Goal: Transaction & Acquisition: Purchase product/service

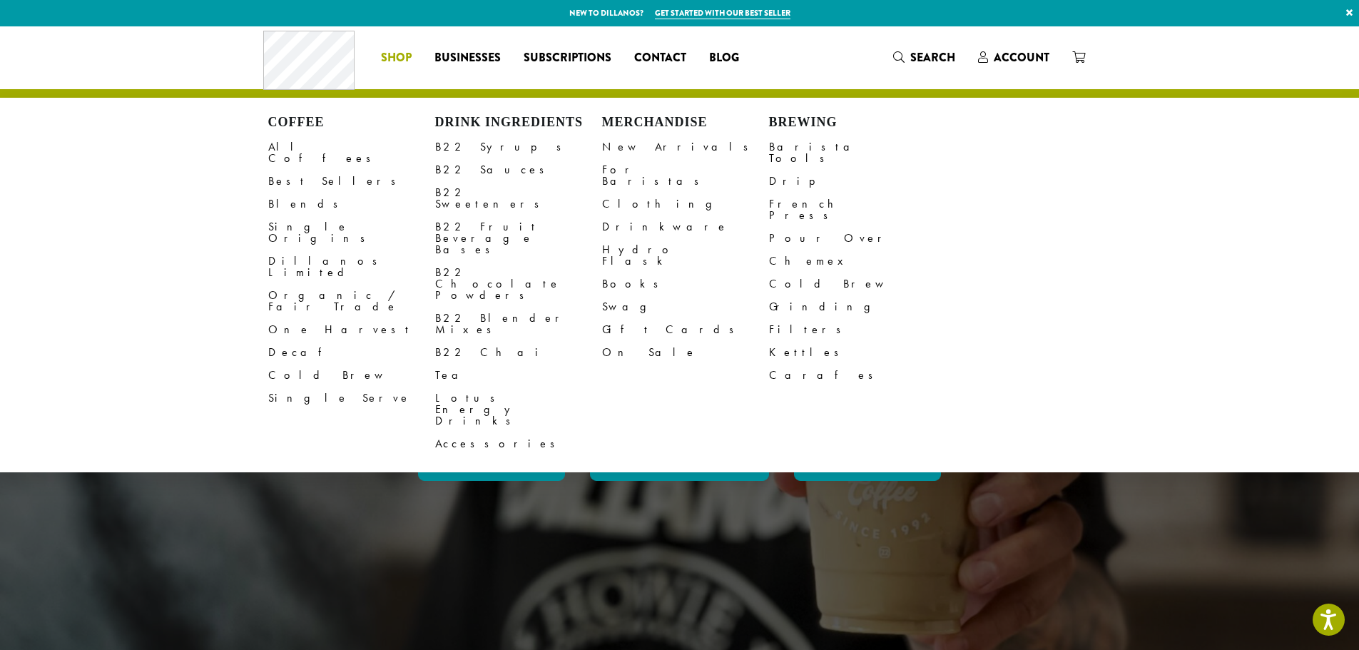
click at [386, 61] on span "Shop" at bounding box center [396, 58] width 31 height 18
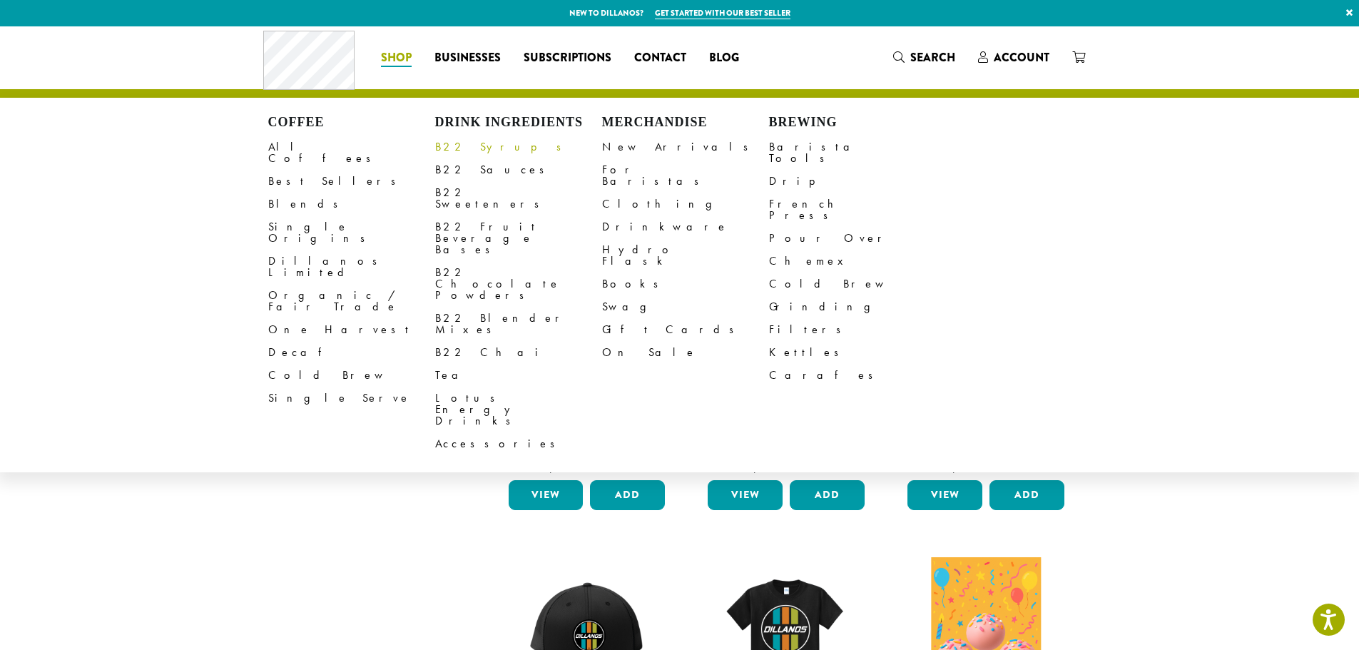
click at [470, 140] on link "B22 Syrups" at bounding box center [518, 147] width 167 height 23
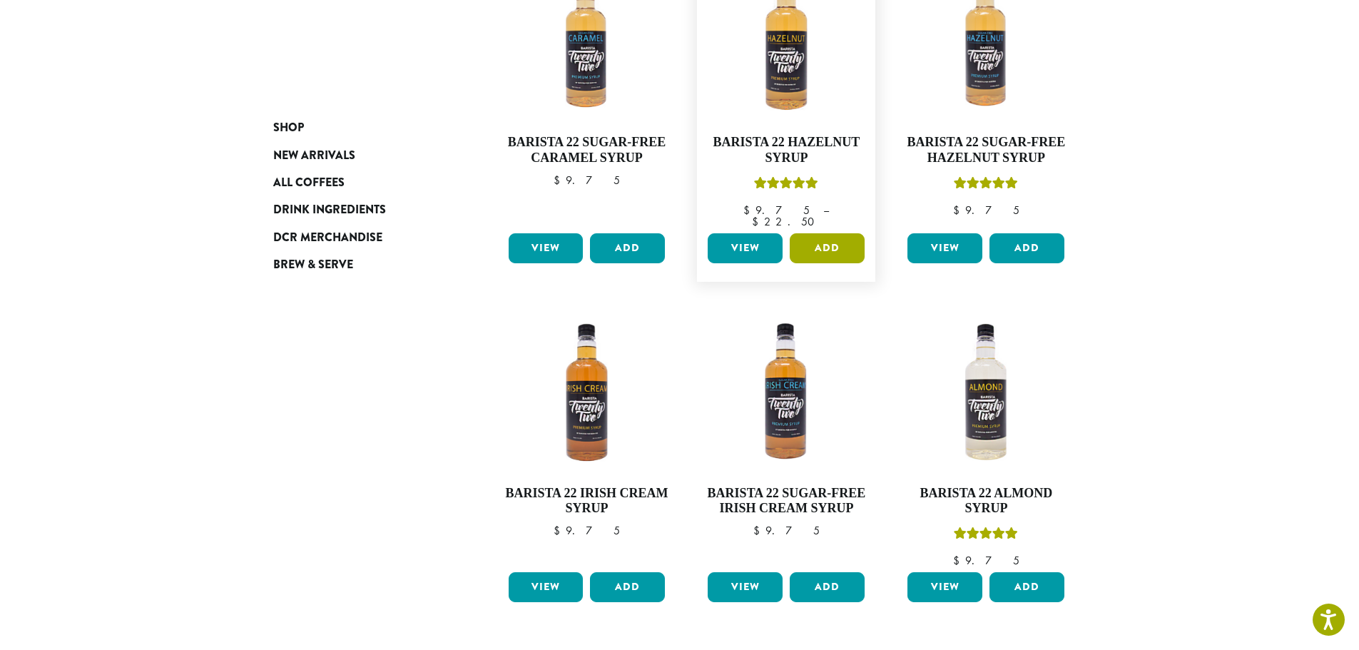
scroll to position [642, 0]
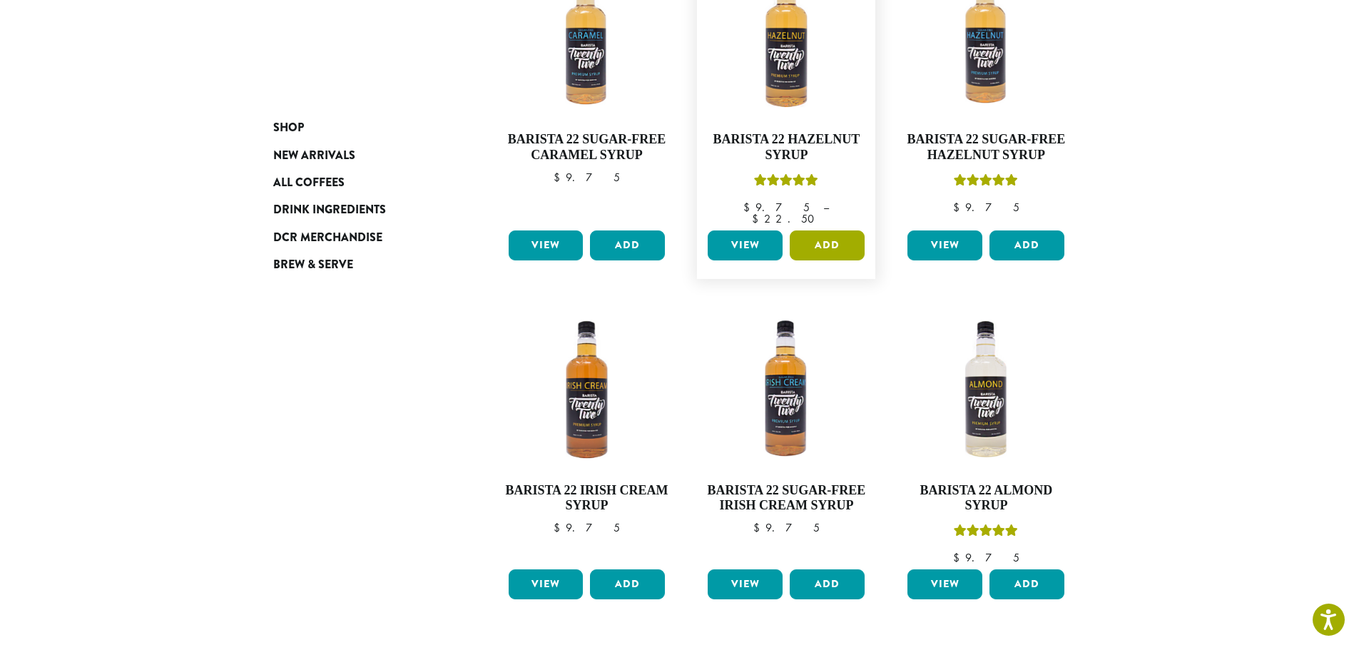
click at [817, 230] on button "Add" at bounding box center [827, 245] width 75 height 30
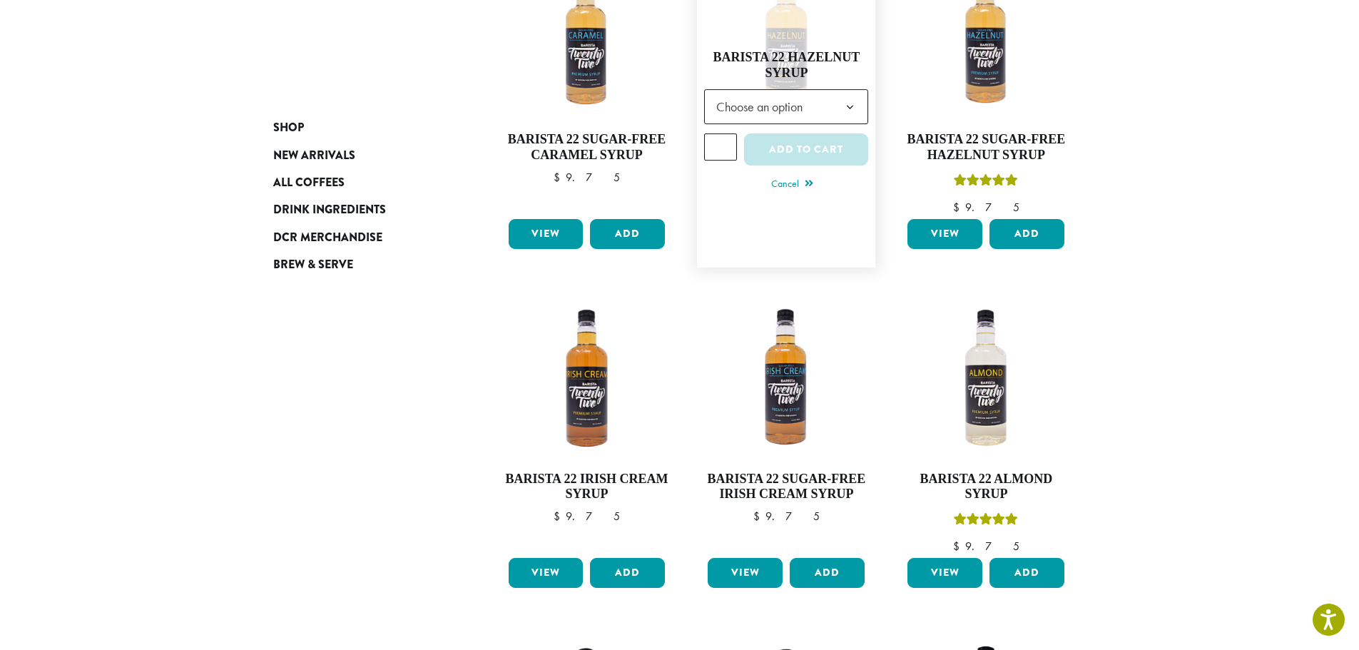
click at [778, 103] on span "Choose an option" at bounding box center [764, 107] width 106 height 28
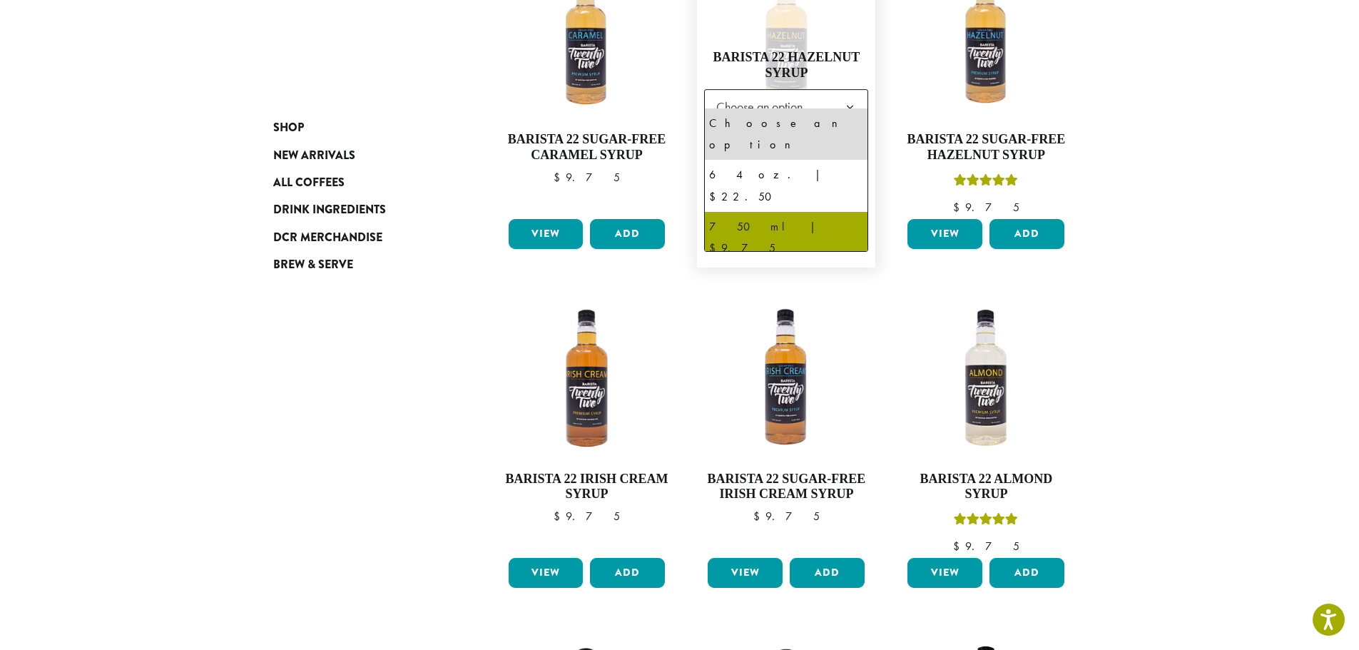
select select "******"
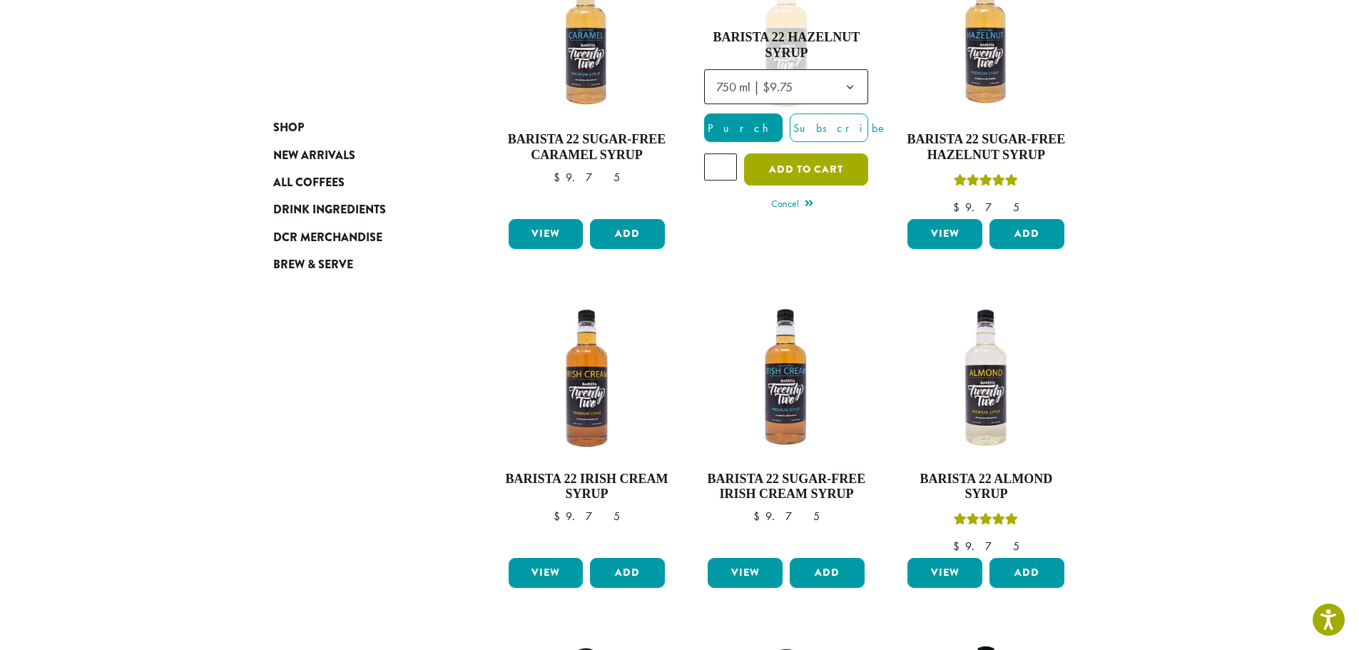
click at [783, 153] on button "Add to cart" at bounding box center [806, 169] width 124 height 32
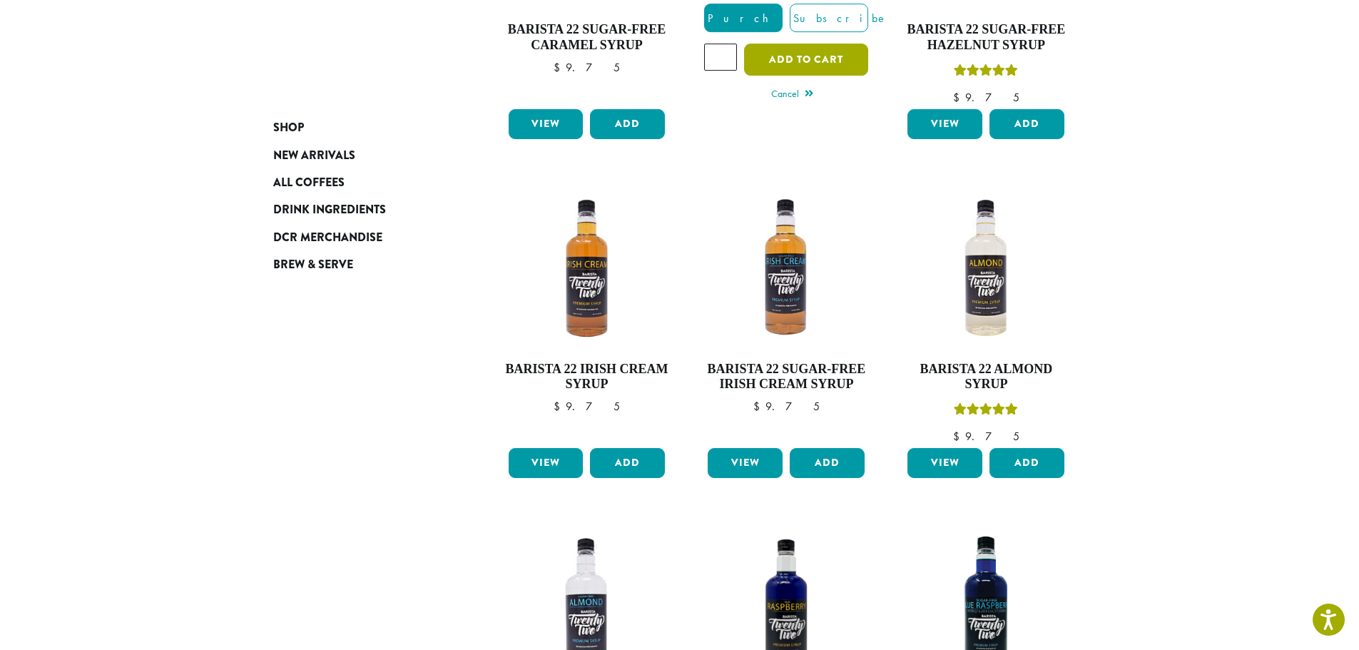
scroll to position [999, 0]
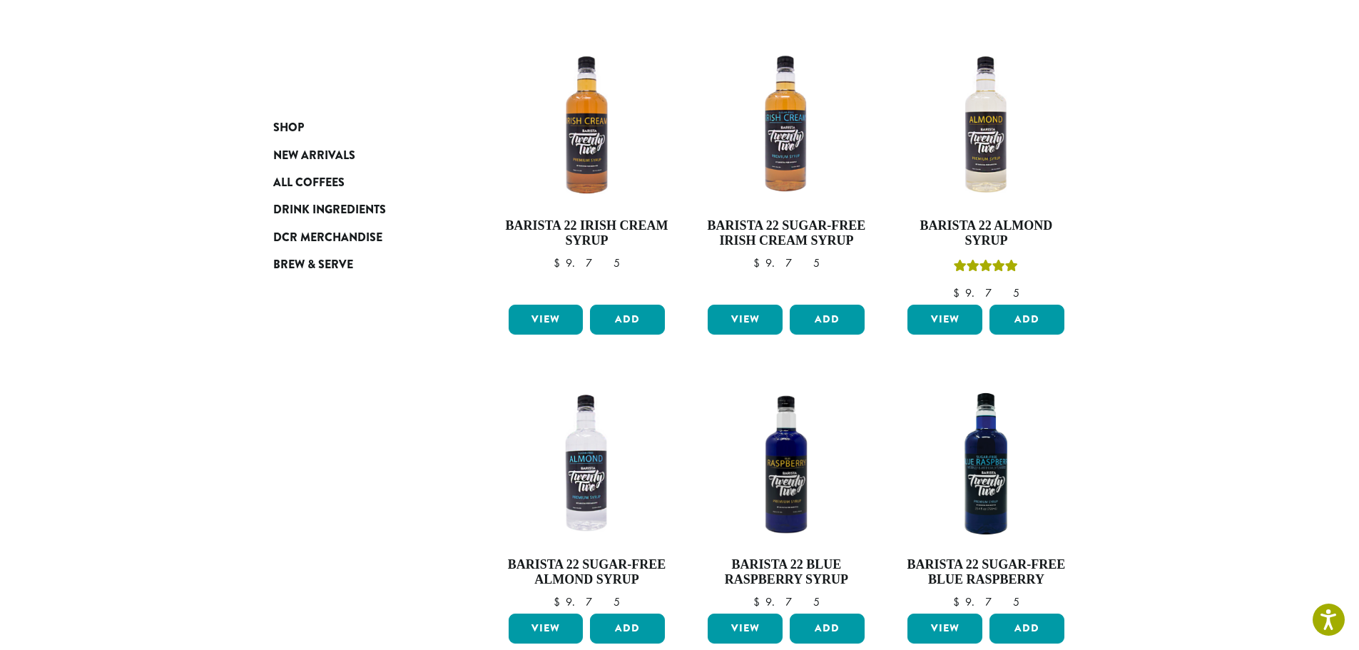
scroll to position [1213, 0]
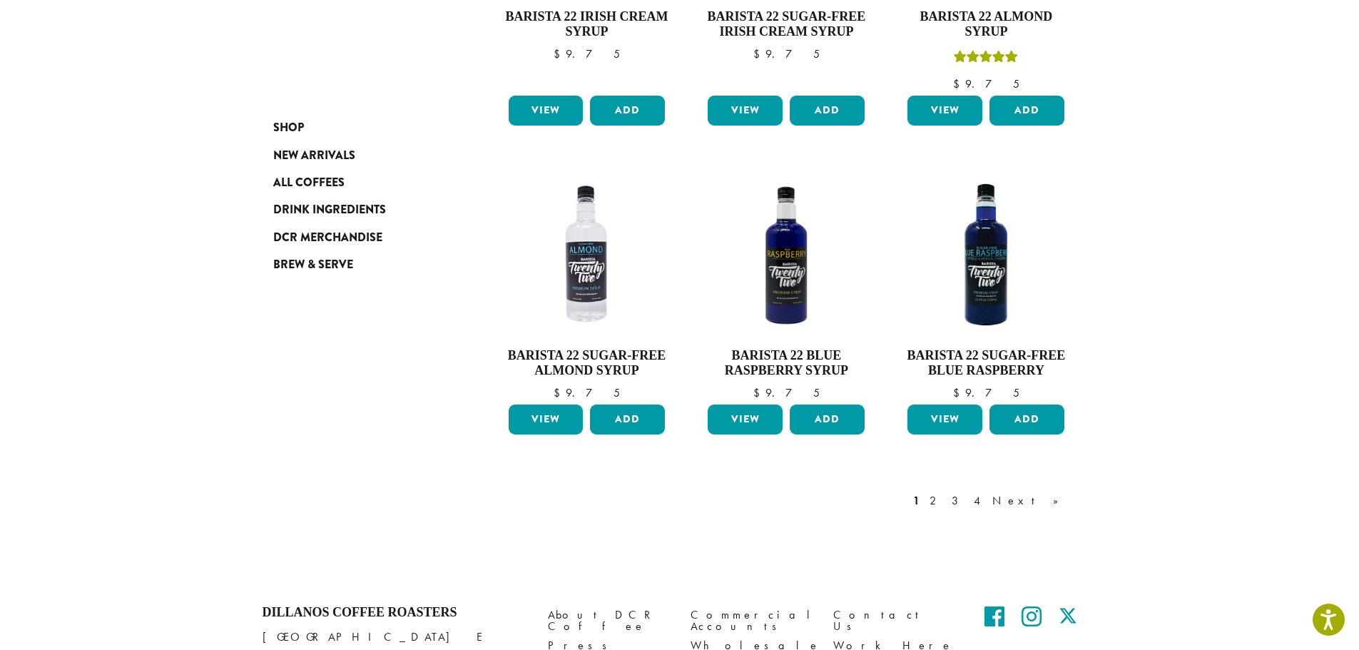
click at [945, 492] on link "2" at bounding box center [936, 500] width 18 height 17
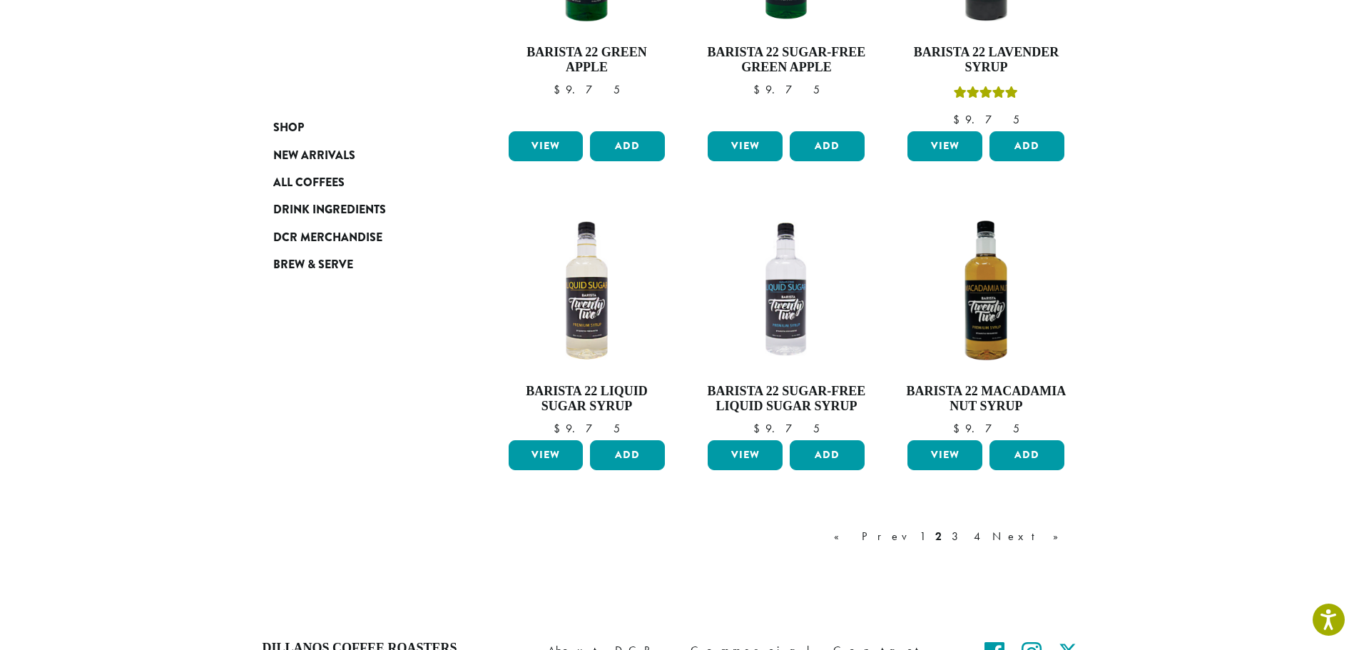
scroll to position [1087, 0]
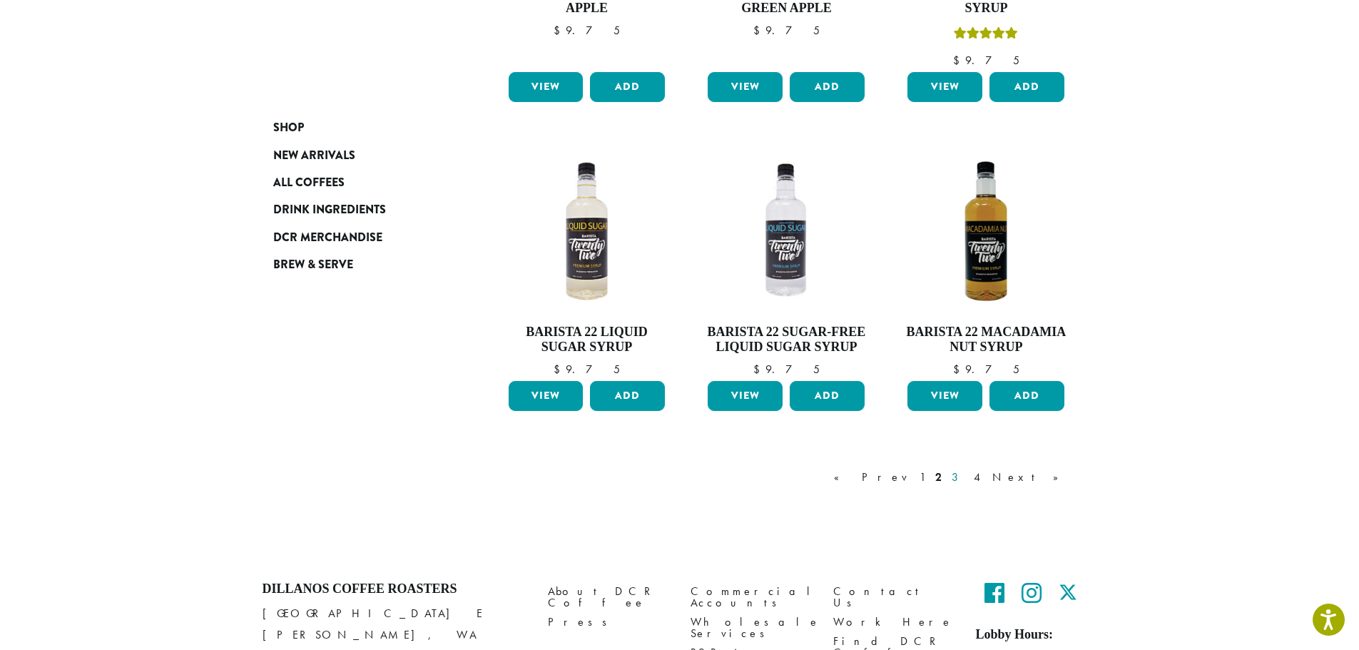
click at [967, 477] on link "3" at bounding box center [958, 477] width 18 height 17
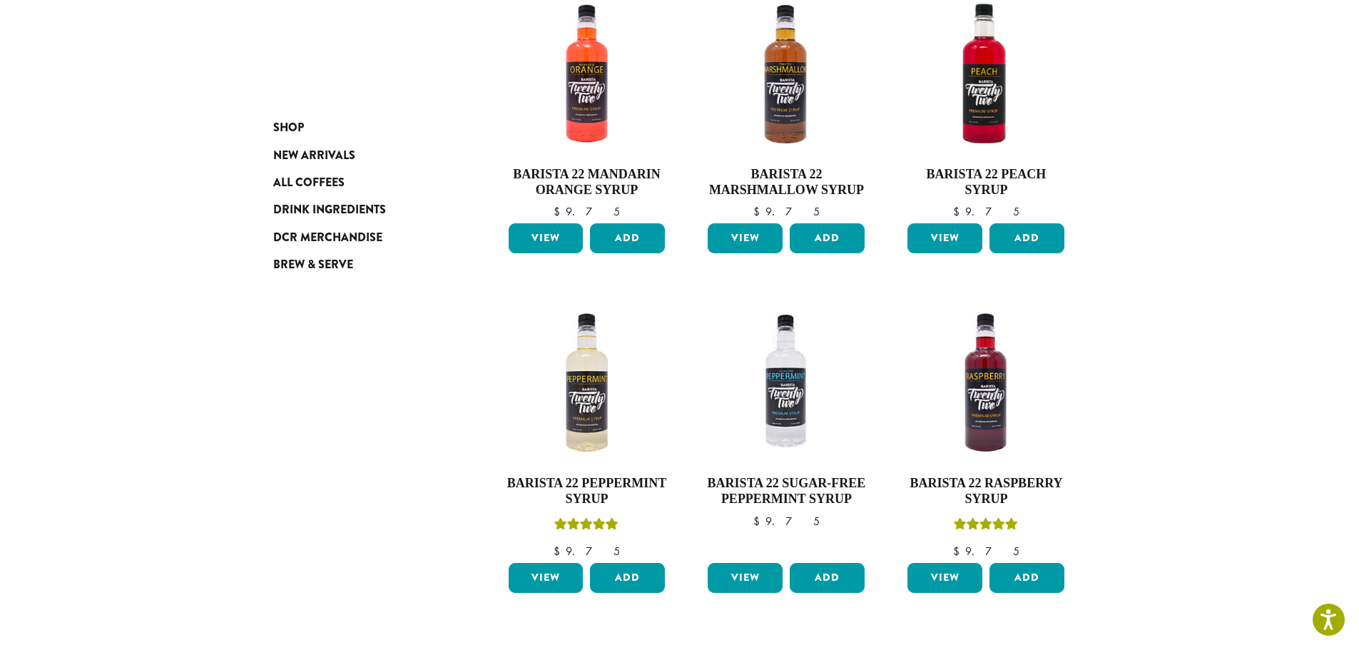
scroll to position [373, 0]
